Goal: Information Seeking & Learning: Understand process/instructions

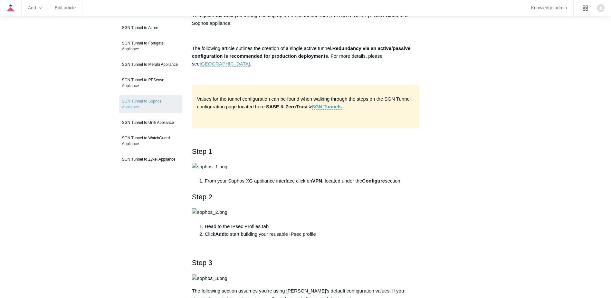
scroll to position [97, 0]
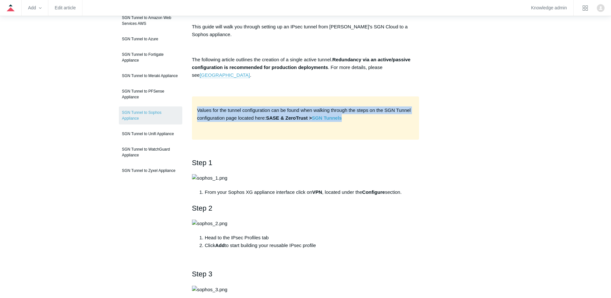
drag, startPoint x: 208, startPoint y: 108, endPoint x: 362, endPoint y: 115, distance: 153.6
click at [362, 115] on p "Values for the tunnel configuration can be found when walking through the steps…" at bounding box center [305, 117] width 217 height 23
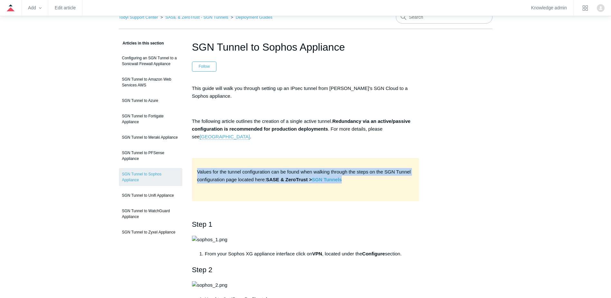
scroll to position [0, 0]
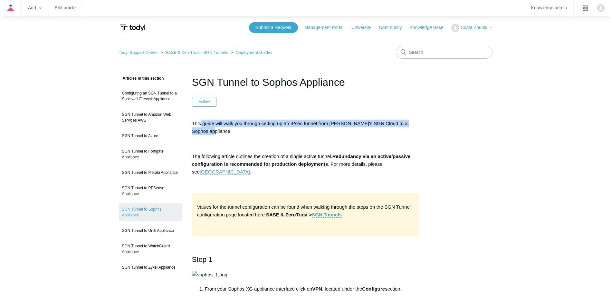
drag, startPoint x: 201, startPoint y: 123, endPoint x: 289, endPoint y: 129, distance: 87.9
click at [289, 129] on p "This guide will walk you through setting up an IPsec tunnel from [PERSON_NAME]'…" at bounding box center [306, 127] width 228 height 15
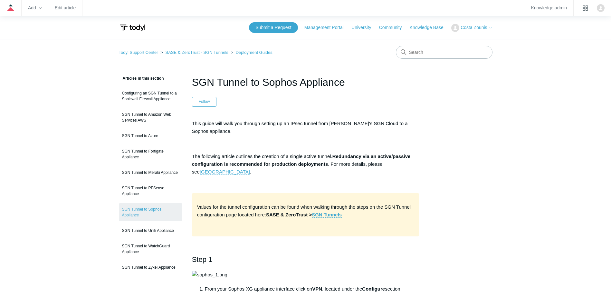
drag, startPoint x: 289, startPoint y: 129, endPoint x: 324, endPoint y: 159, distance: 46.2
click at [324, 159] on p "The following article outlines the creation of a single active tunnel. Redundan…" at bounding box center [306, 163] width 228 height 23
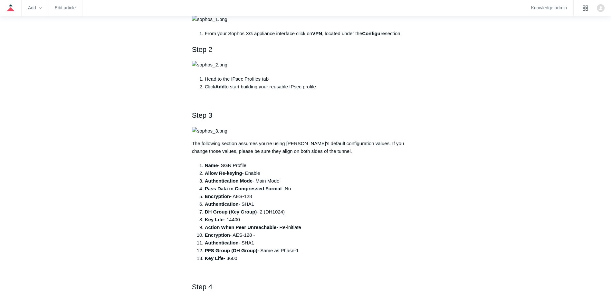
scroll to position [258, 0]
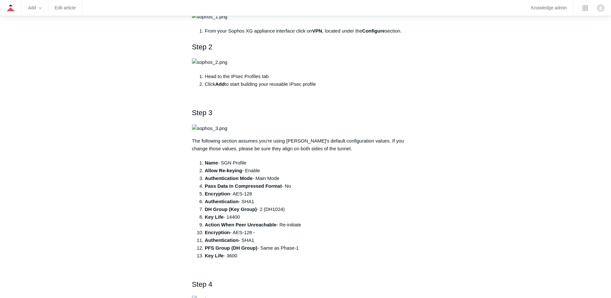
drag, startPoint x: 231, startPoint y: 164, endPoint x: 413, endPoint y: 164, distance: 182.1
click at [413, 35] on li "From your Sophos XG appliance interface click on VPN , located under the Config…" at bounding box center [312, 31] width 215 height 8
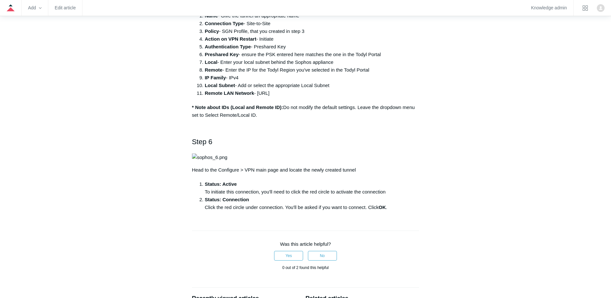
scroll to position [677, 0]
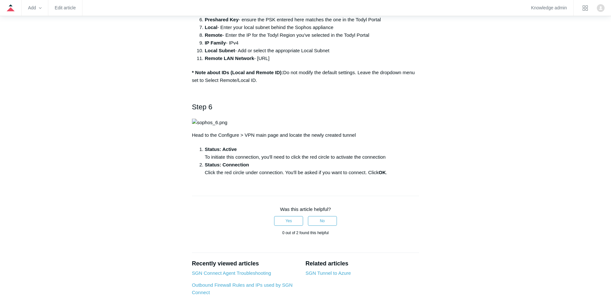
drag, startPoint x: 222, startPoint y: 183, endPoint x: 293, endPoint y: 206, distance: 74.5
drag, startPoint x: 293, startPoint y: 206, endPoint x: 245, endPoint y: 197, distance: 48.6
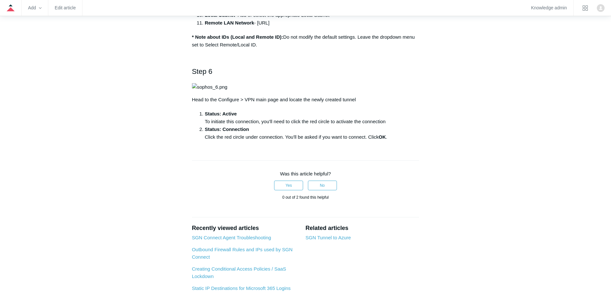
scroll to position [709, 0]
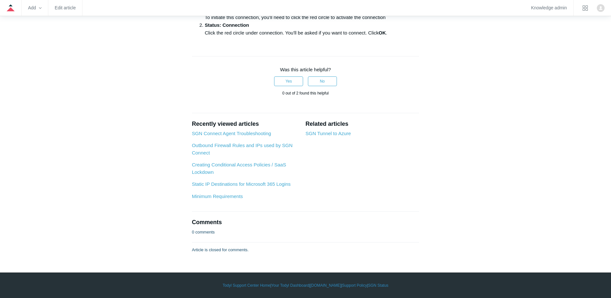
scroll to position [1289, 0]
drag, startPoint x: 236, startPoint y: 213, endPoint x: 327, endPoint y: 213, distance: 90.9
drag, startPoint x: 194, startPoint y: 140, endPoint x: 440, endPoint y: 141, distance: 245.9
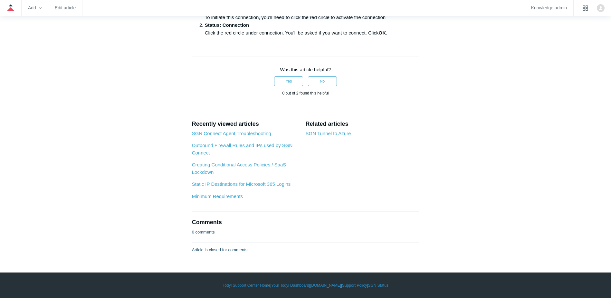
drag, startPoint x: 299, startPoint y: 147, endPoint x: 393, endPoint y: 161, distance: 95.2
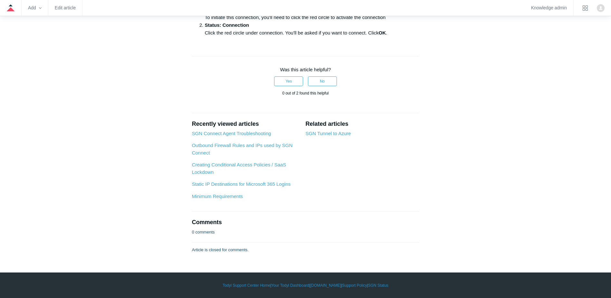
drag, startPoint x: 220, startPoint y: 175, endPoint x: 322, endPoint y: 194, distance: 103.9
drag, startPoint x: 322, startPoint y: 194, endPoint x: 247, endPoint y: 199, distance: 75.6
drag, startPoint x: 296, startPoint y: 191, endPoint x: 324, endPoint y: 191, distance: 27.7
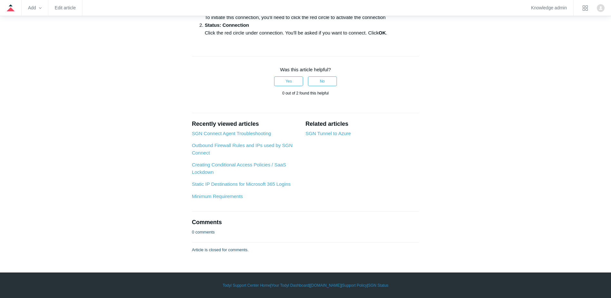
drag, startPoint x: 240, startPoint y: 219, endPoint x: 365, endPoint y: 248, distance: 128.4
drag, startPoint x: 228, startPoint y: 249, endPoint x: 335, endPoint y: 260, distance: 107.2
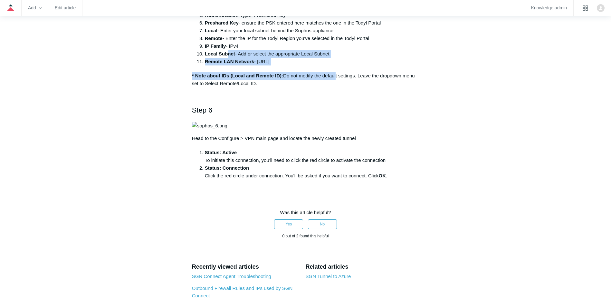
scroll to position [709, 0]
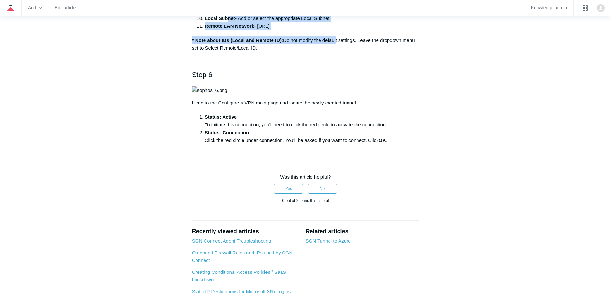
drag, startPoint x: 234, startPoint y: 199, endPoint x: 258, endPoint y: 241, distance: 49.4
drag, startPoint x: 258, startPoint y: 241, endPoint x: 213, endPoint y: 244, distance: 44.9
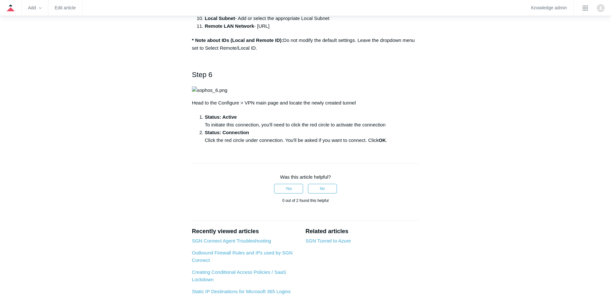
drag, startPoint x: 242, startPoint y: 226, endPoint x: 258, endPoint y: 241, distance: 22.1
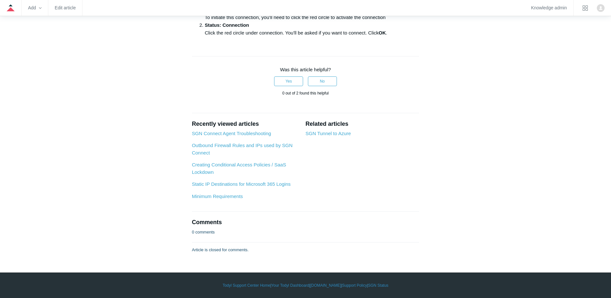
scroll to position [1482, 0]
